Goal: Information Seeking & Learning: Learn about a topic

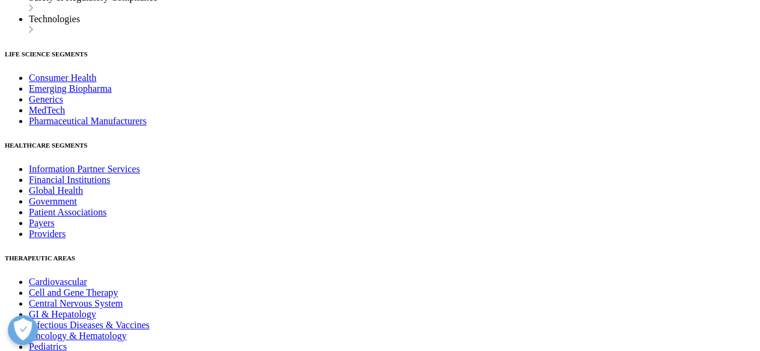
scroll to position [6238, 0]
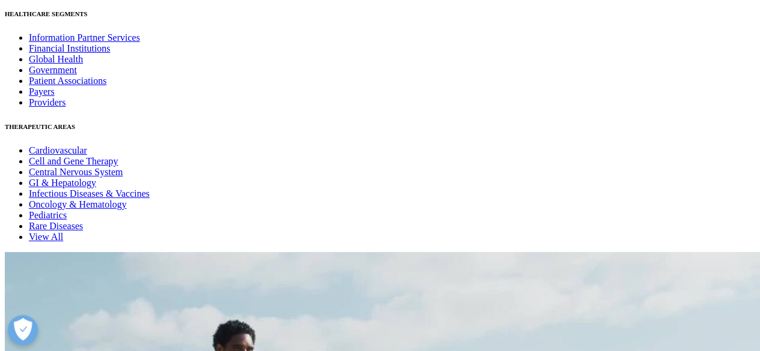
scroll to position [6336, 0]
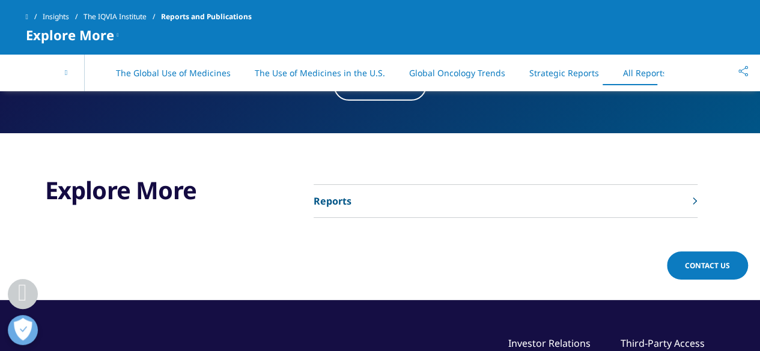
click at [518, 189] on link "Reports" at bounding box center [506, 201] width 384 height 33
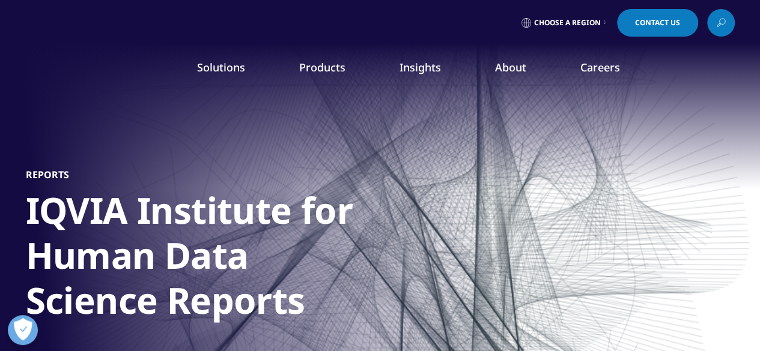
click at [518, 189] on div "Reports IQVIA Institute for Human Data Science Reports Read the featured report" at bounding box center [380, 294] width 709 height 408
